Goal: Information Seeking & Learning: Find specific fact

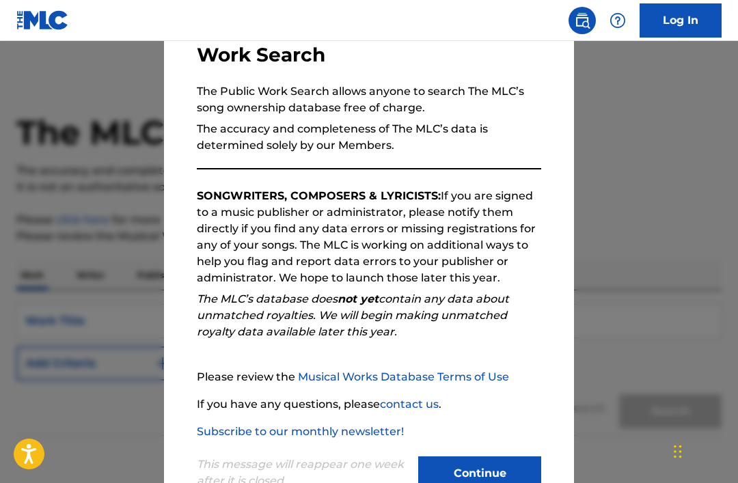
scroll to position [98, 0]
click at [480, 478] on button "Continue" at bounding box center [479, 473] width 123 height 34
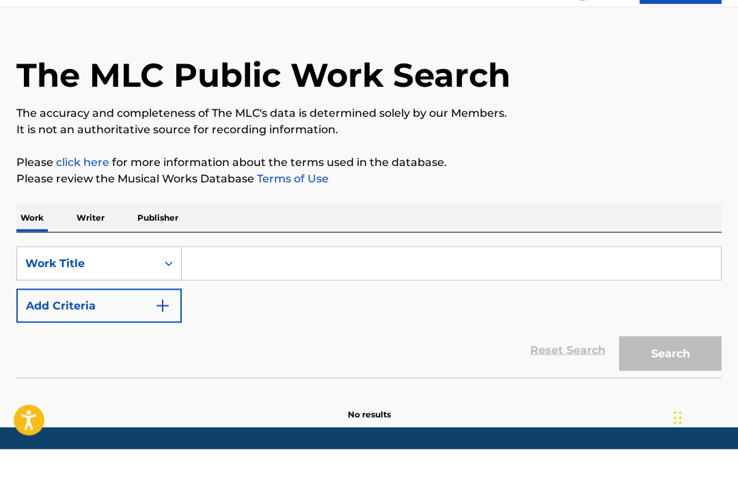
scroll to position [24, 0]
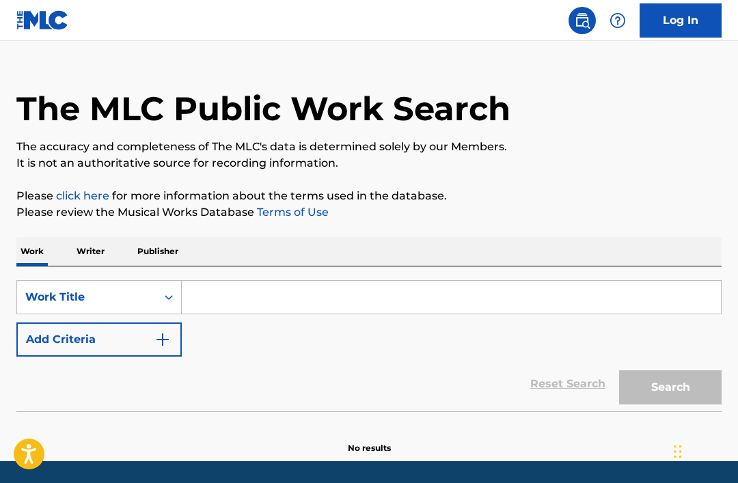
click at [547, 298] on input "Search Form" at bounding box center [451, 297] width 539 height 33
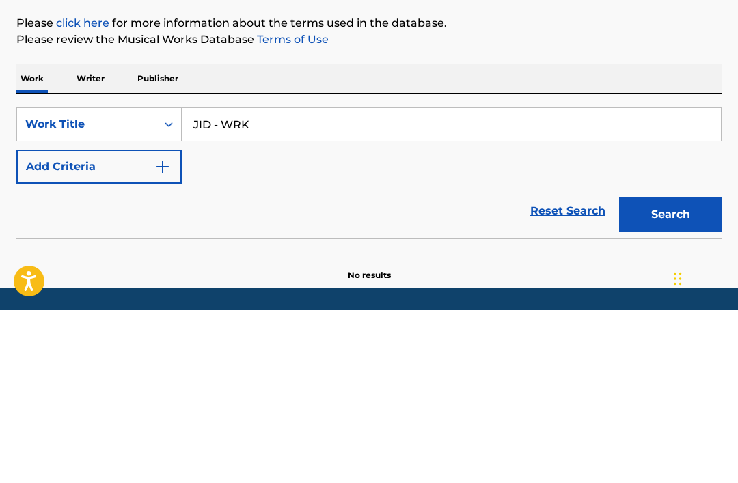
click at [675, 370] on button "Search" at bounding box center [670, 387] width 102 height 34
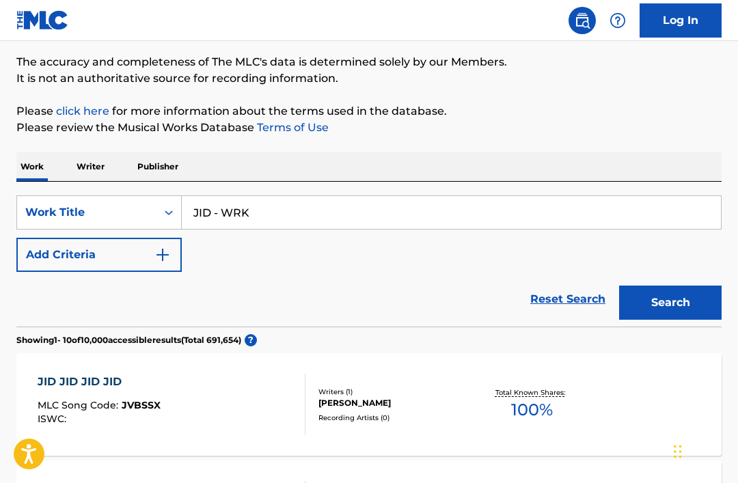
scroll to position [0, 0]
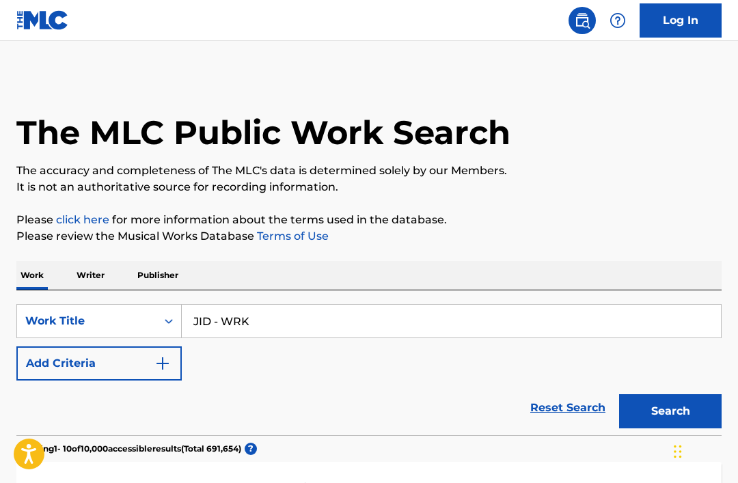
click at [518, 299] on div "SearchWithCriteriab312b190-be6d-4d5e-b641-26caf7b906be Work Title JID - WRK Add…" at bounding box center [368, 362] width 705 height 145
click at [549, 314] on input "JID - WRK" at bounding box center [451, 321] width 539 height 33
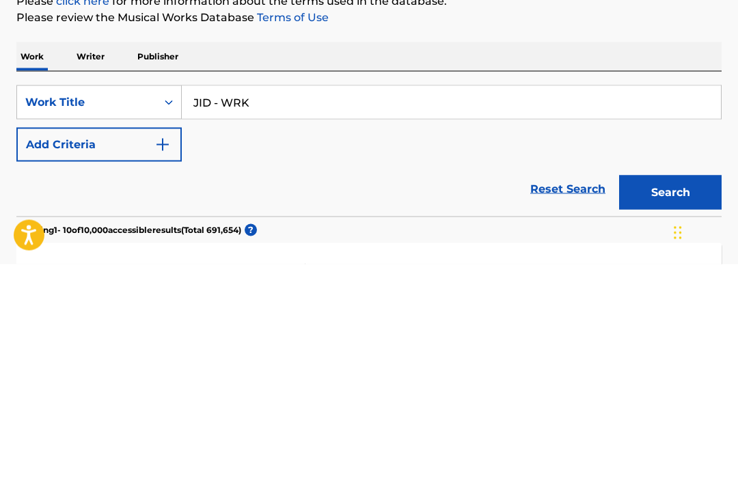
click at [578, 305] on input "JID - WRK" at bounding box center [451, 321] width 539 height 33
type input "J"
click at [678, 394] on button "Search" at bounding box center [670, 411] width 102 height 34
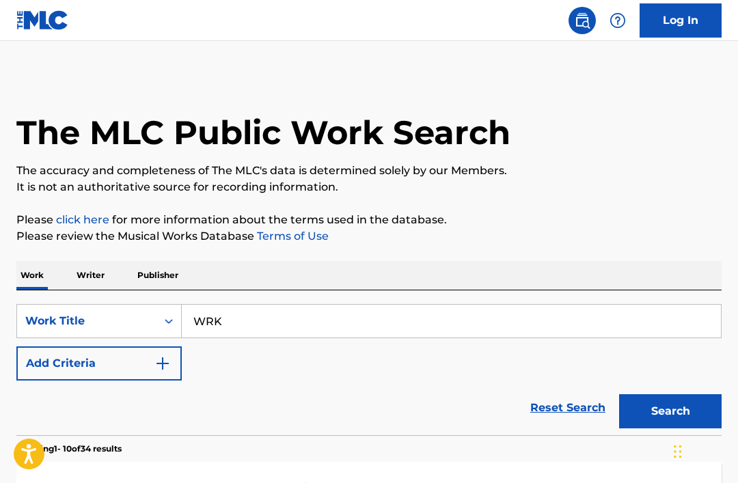
click at [543, 331] on input "WRK" at bounding box center [451, 321] width 539 height 33
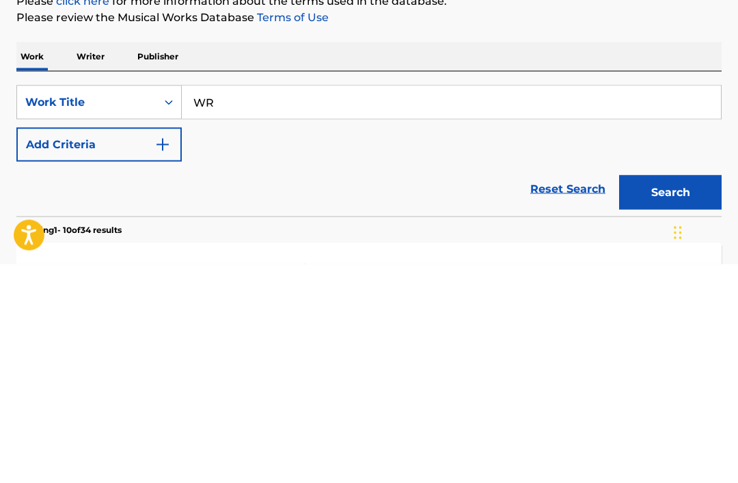
type input "W"
type input "JID"
click at [689, 394] on button "Search" at bounding box center [670, 411] width 102 height 34
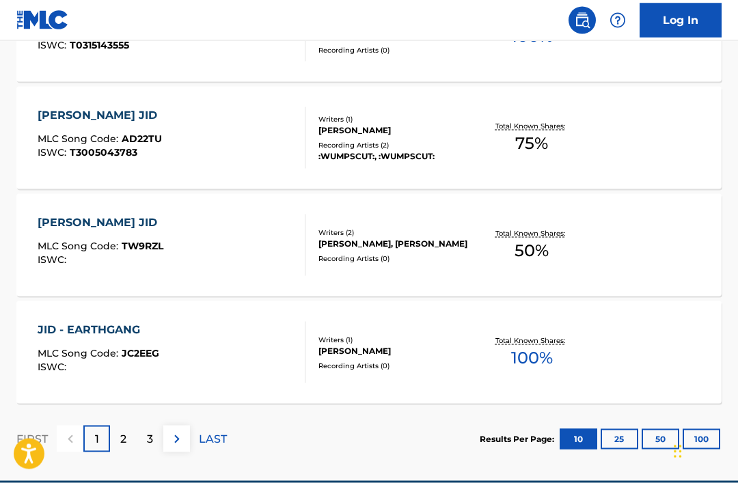
scroll to position [1146, 0]
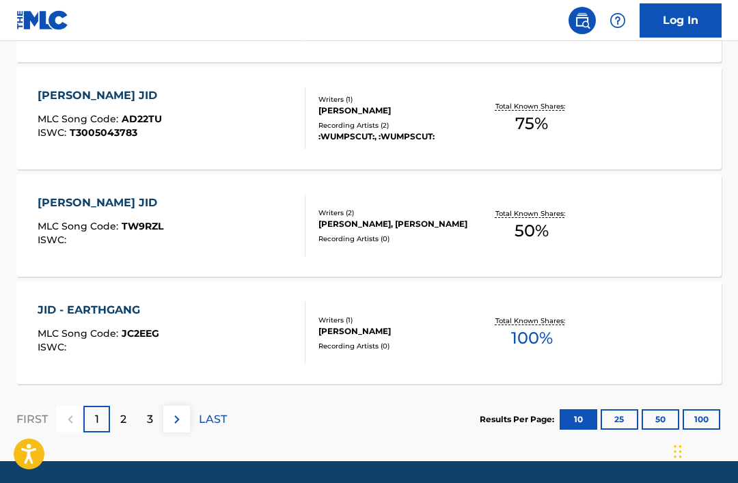
click at [128, 414] on div "2" at bounding box center [123, 419] width 27 height 27
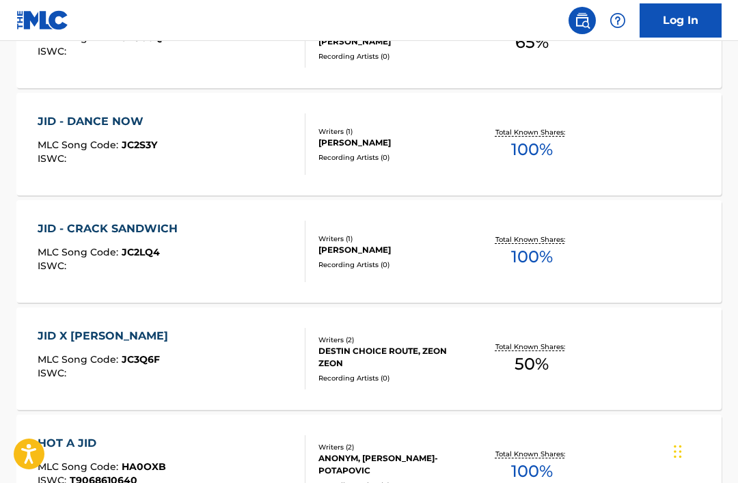
scroll to position [685, 0]
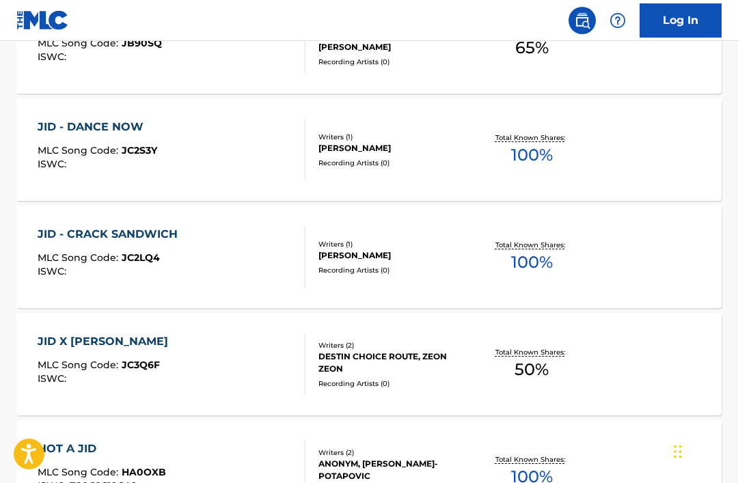
click at [267, 181] on div "JID - DANCE NOW MLC Song Code : JC2S3Y ISWC : Writers ( 1 ) [PERSON_NAME] Recor…" at bounding box center [368, 149] width 705 height 102
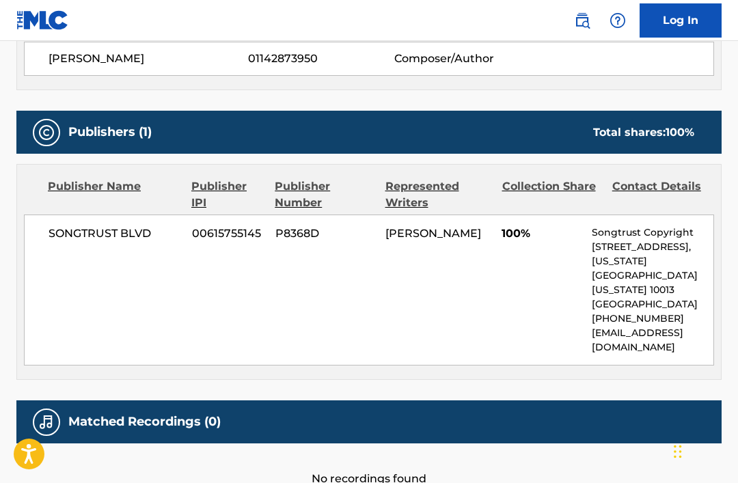
scroll to position [558, 0]
